Goal: Navigation & Orientation: Find specific page/section

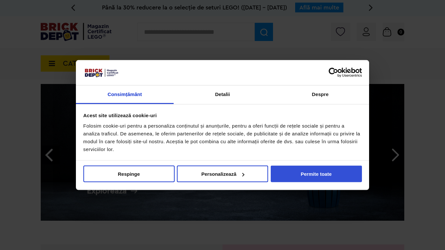
click at [316, 174] on button "Permite toate" at bounding box center [316, 174] width 91 height 17
